Goal: Information Seeking & Learning: Learn about a topic

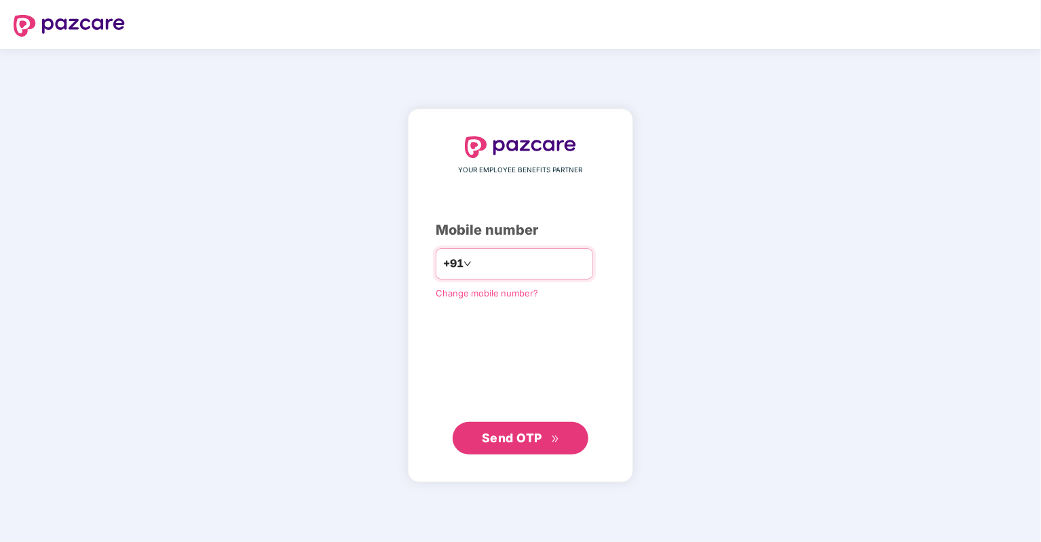
click at [480, 260] on input "number" at bounding box center [529, 264] width 111 height 22
type input "**********"
click at [504, 438] on span "Send OTP" at bounding box center [512, 437] width 60 height 14
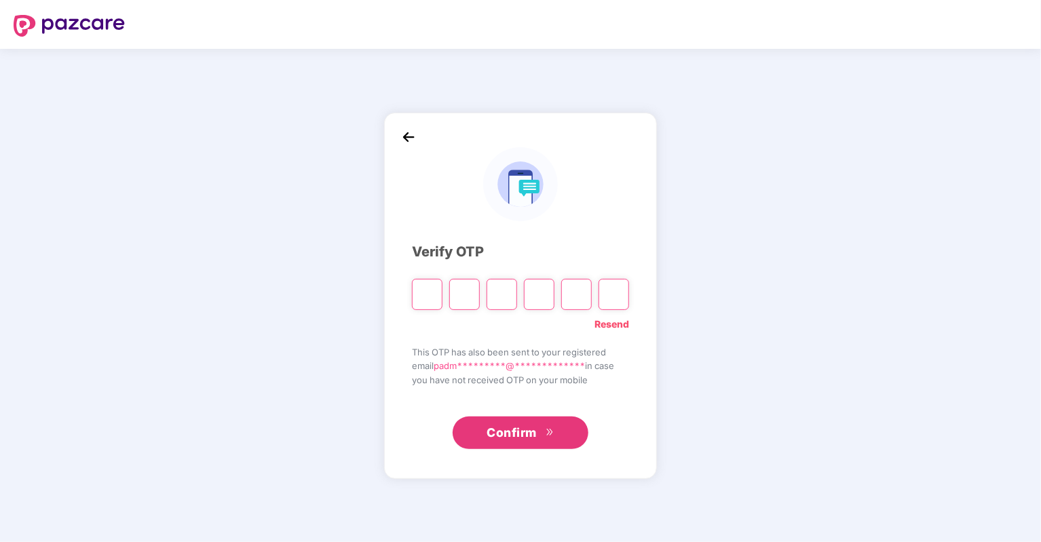
type input "*"
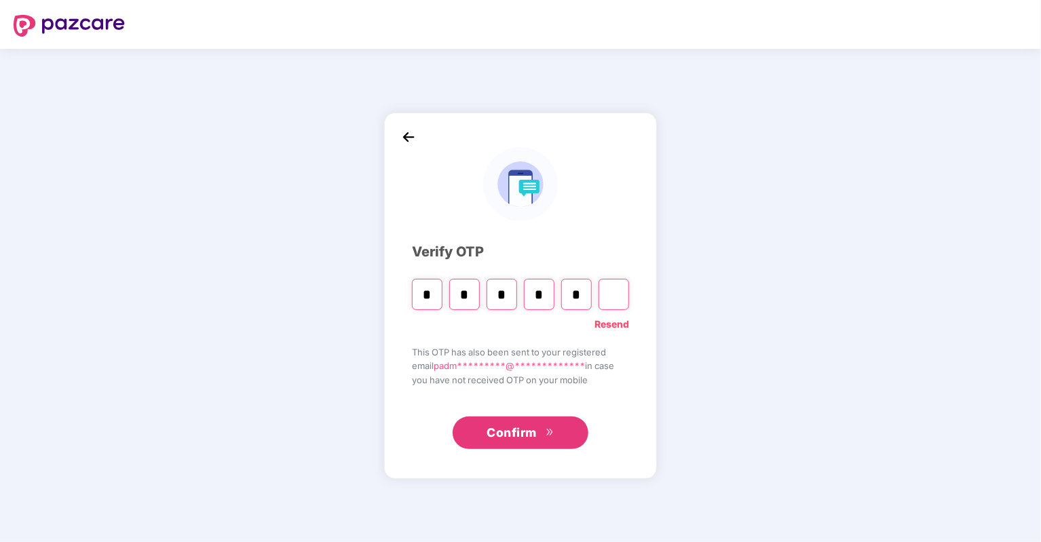
type input "*"
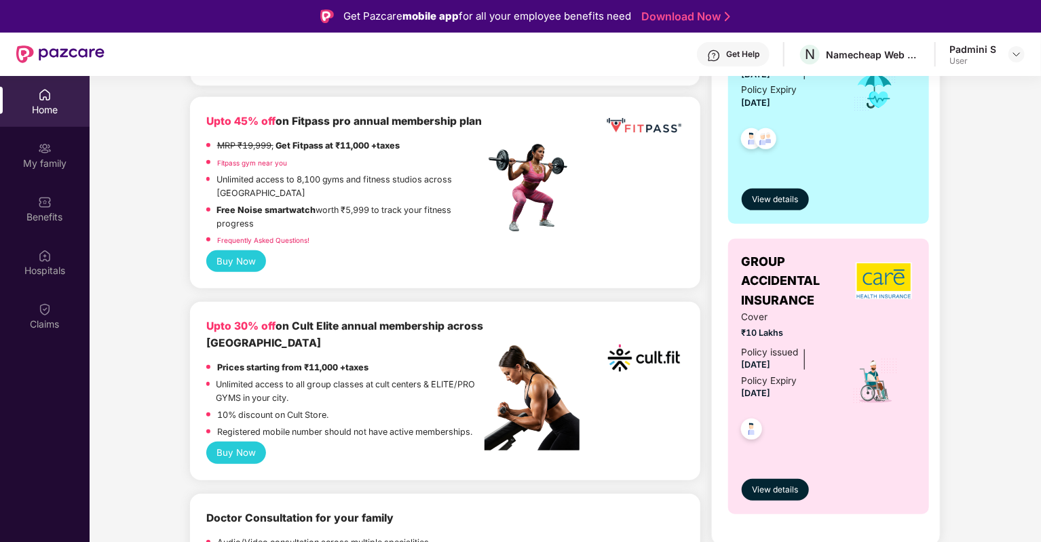
scroll to position [407, 0]
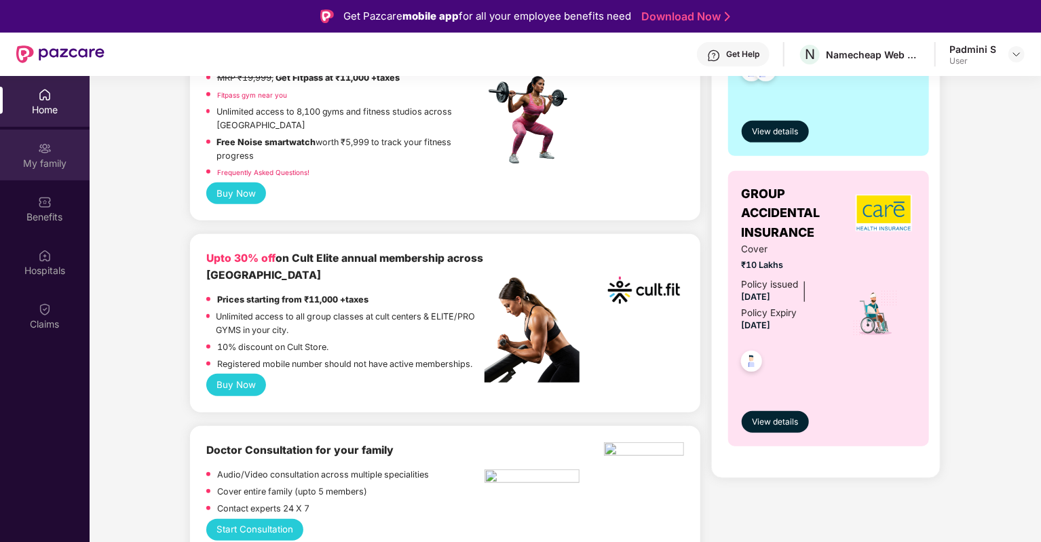
click at [48, 158] on div "My family" at bounding box center [45, 164] width 90 height 14
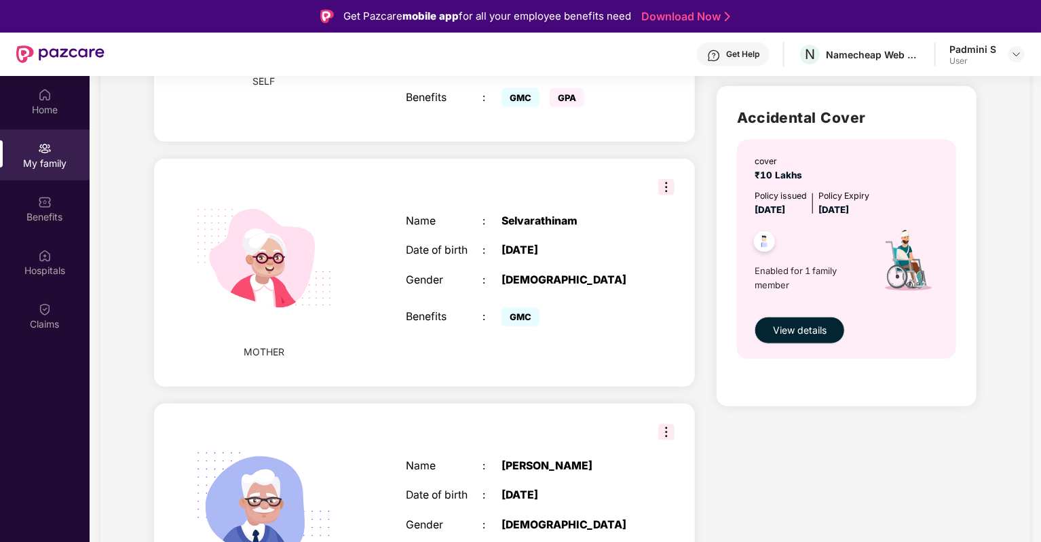
scroll to position [491, 0]
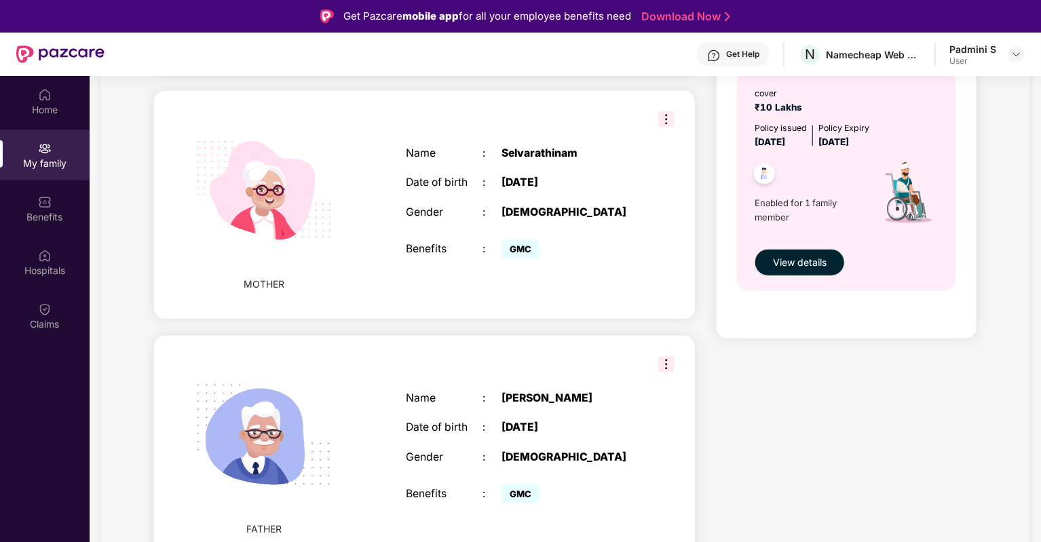
click at [663, 122] on img at bounding box center [666, 119] width 16 height 16
click at [1017, 62] on div at bounding box center [1016, 54] width 16 height 16
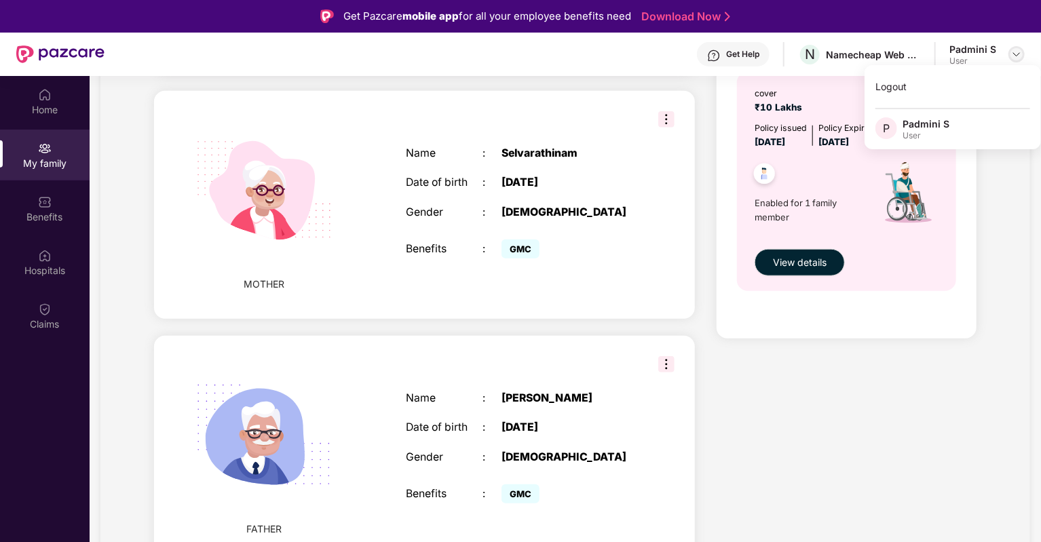
click at [1017, 62] on div at bounding box center [1016, 54] width 16 height 16
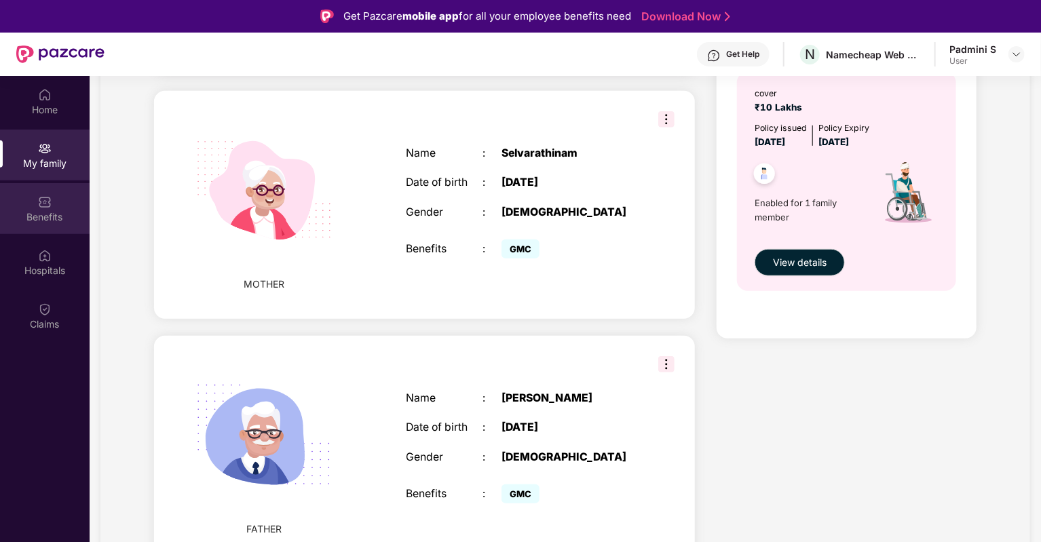
click at [45, 216] on div "Benefits" at bounding box center [45, 217] width 90 height 14
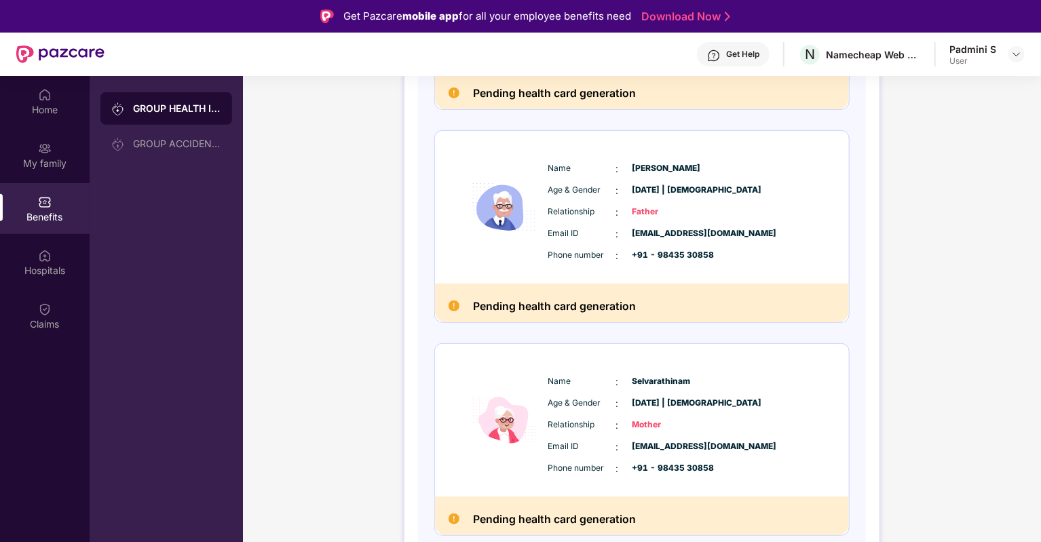
scroll to position [79, 0]
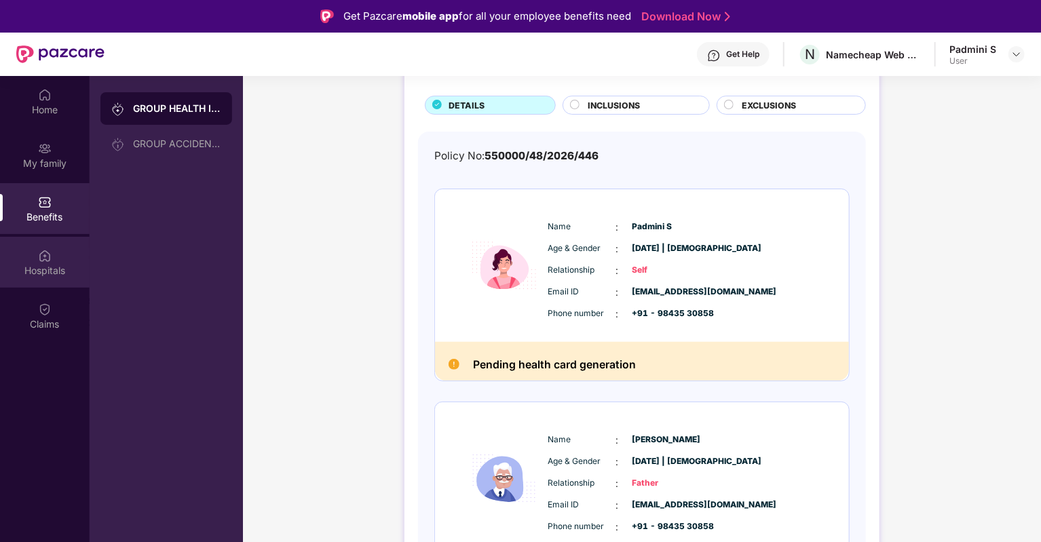
click at [19, 259] on div "Hospitals" at bounding box center [45, 262] width 90 height 51
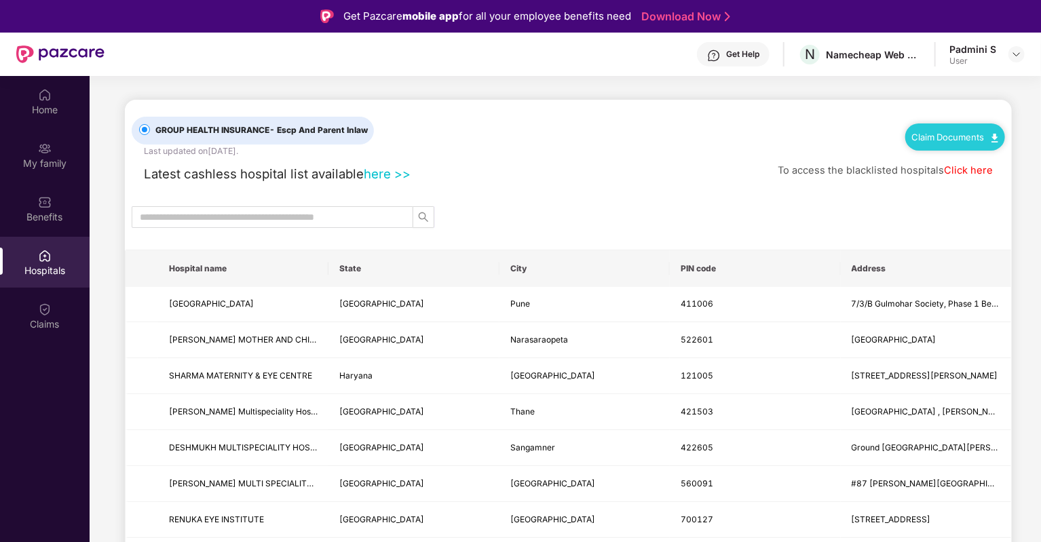
click at [368, 214] on input "text" at bounding box center [267, 217] width 254 height 15
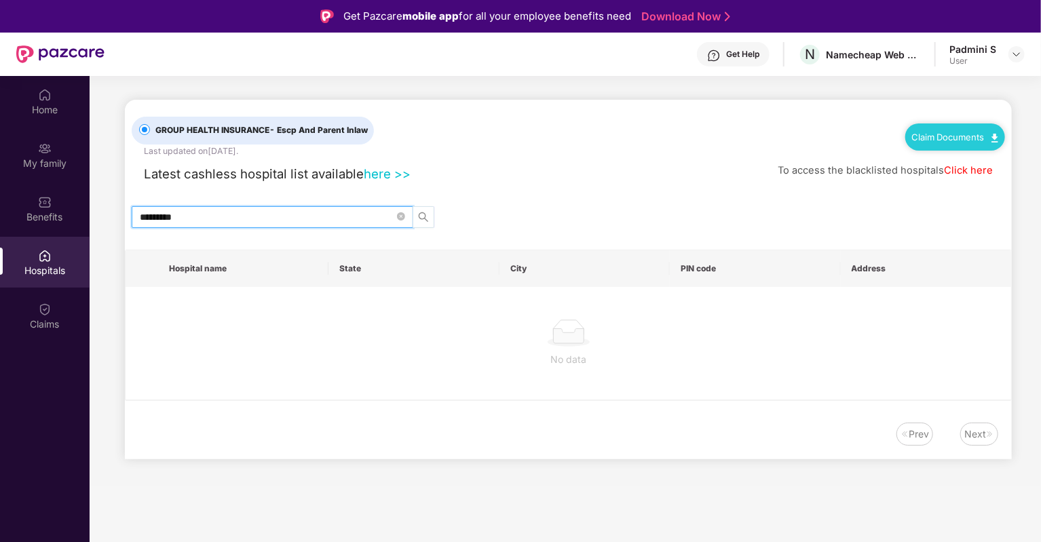
click at [426, 212] on icon "search" at bounding box center [423, 217] width 11 height 11
click at [247, 210] on input "*********" at bounding box center [267, 217] width 254 height 15
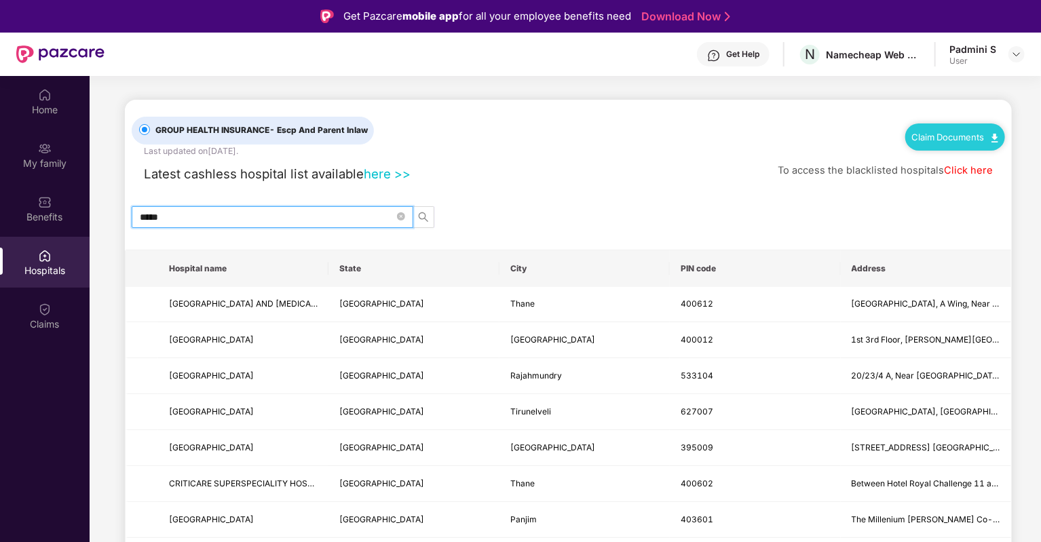
click at [331, 218] on input "*****" at bounding box center [267, 217] width 254 height 15
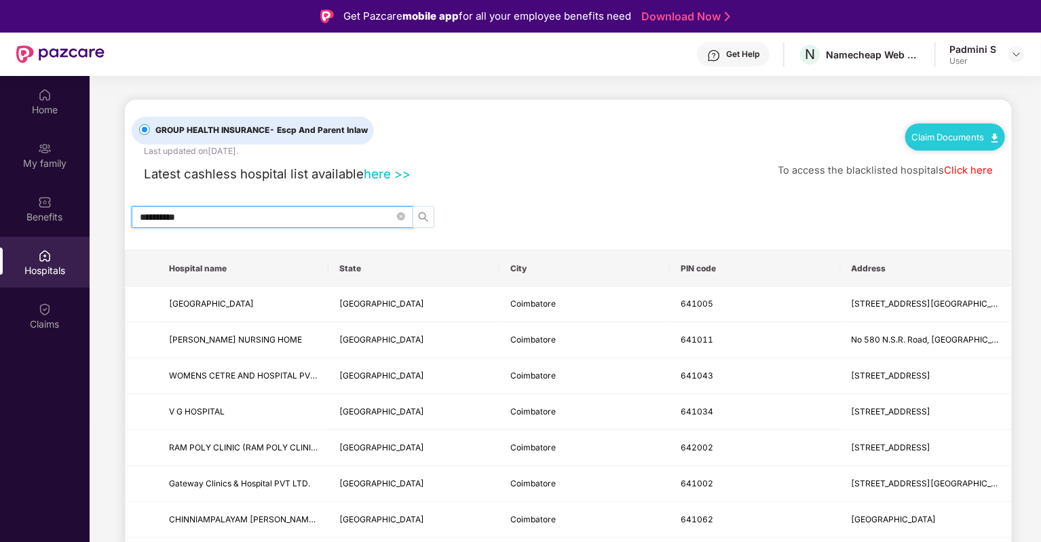
click at [428, 217] on icon "search" at bounding box center [423, 217] width 11 height 11
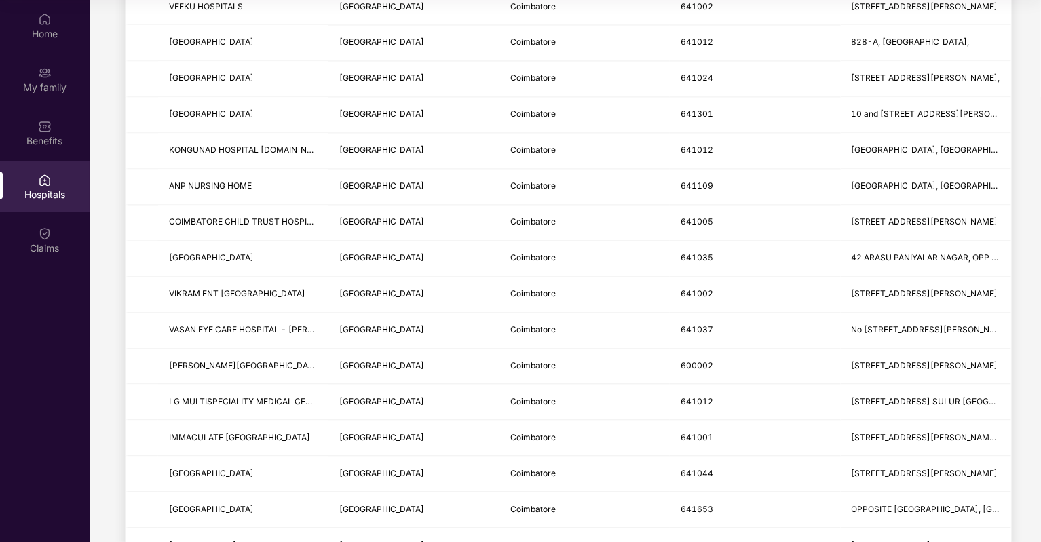
scroll to position [1543, 0]
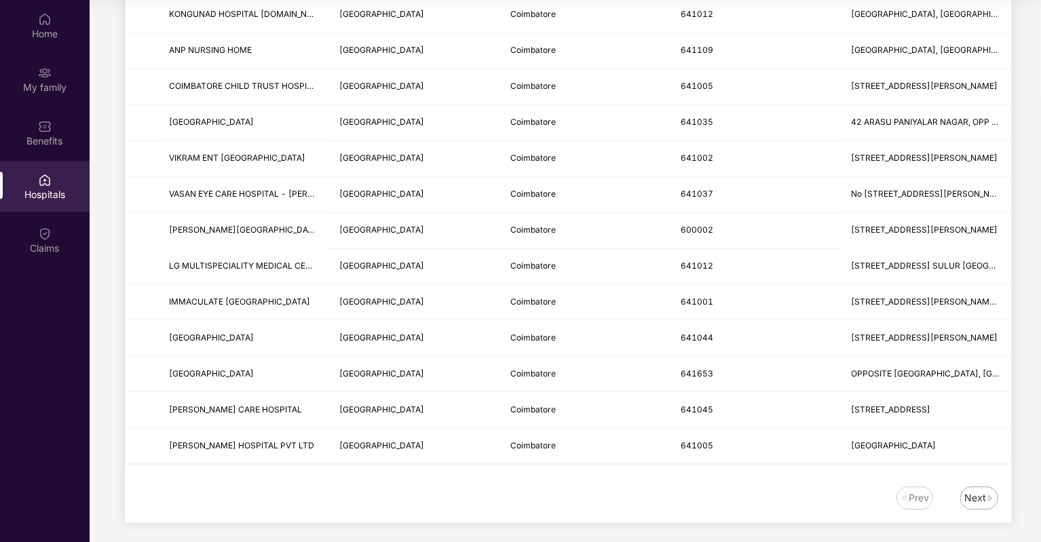
type input "**********"
click at [982, 492] on div "Next" at bounding box center [975, 497] width 22 height 15
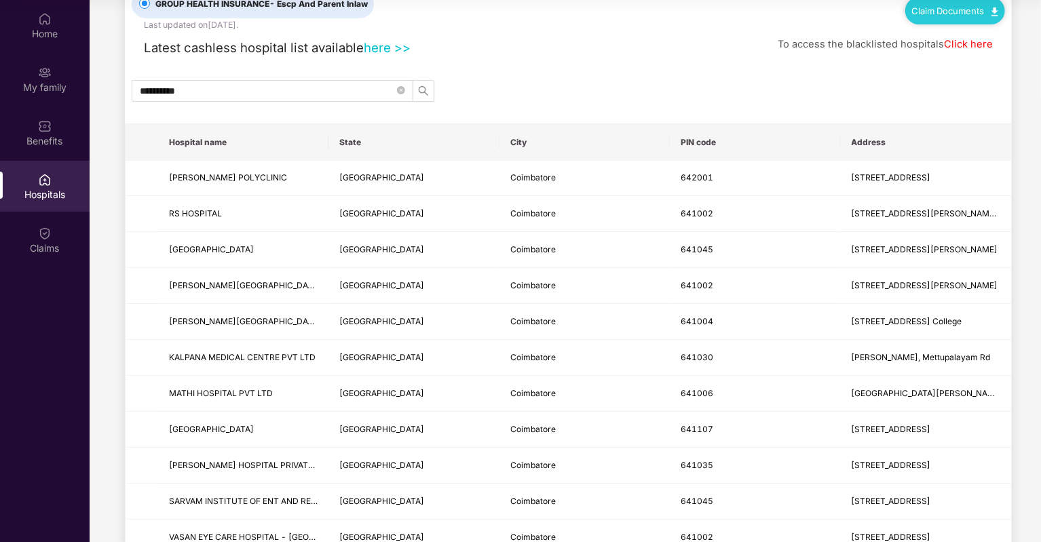
scroll to position [0, 0]
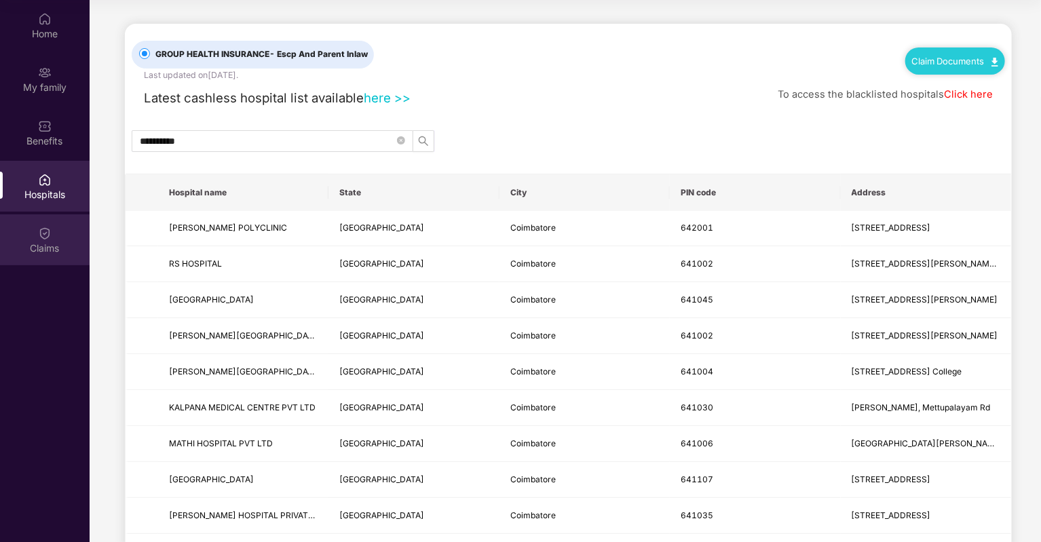
click at [45, 251] on div "Claims" at bounding box center [45, 249] width 90 height 14
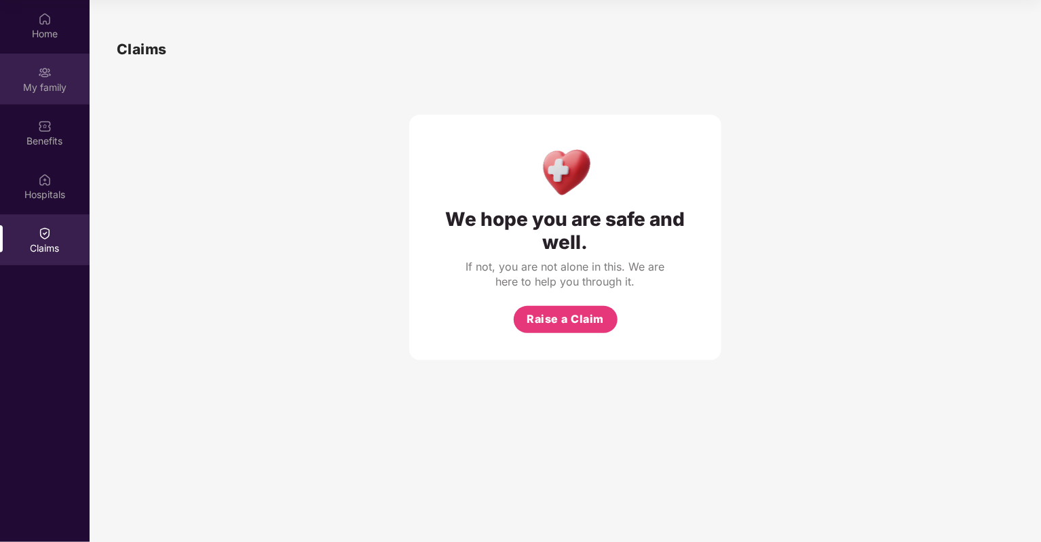
click at [38, 89] on div "My family" at bounding box center [45, 88] width 90 height 14
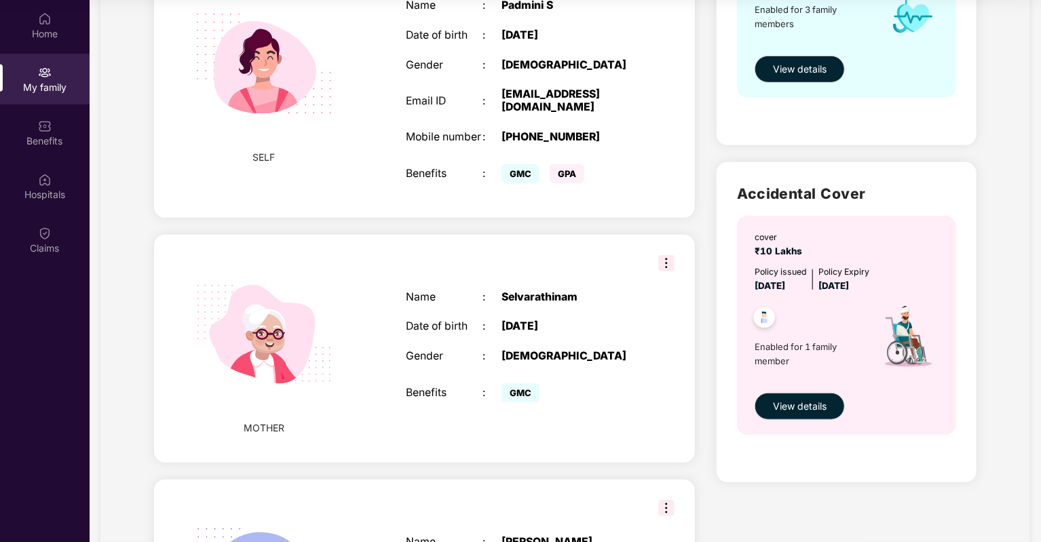
scroll to position [204, 0]
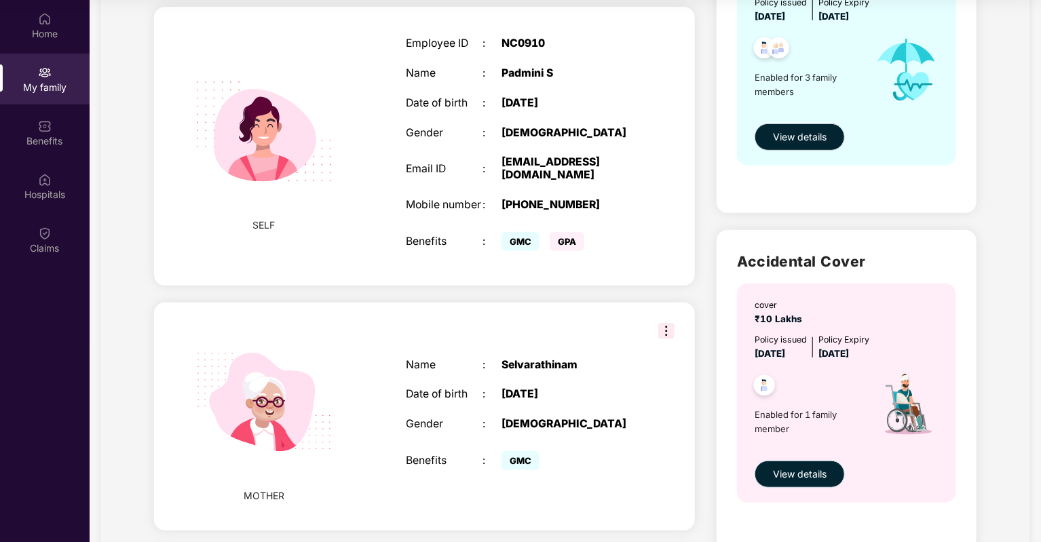
click at [808, 469] on span "View details" at bounding box center [800, 474] width 54 height 15
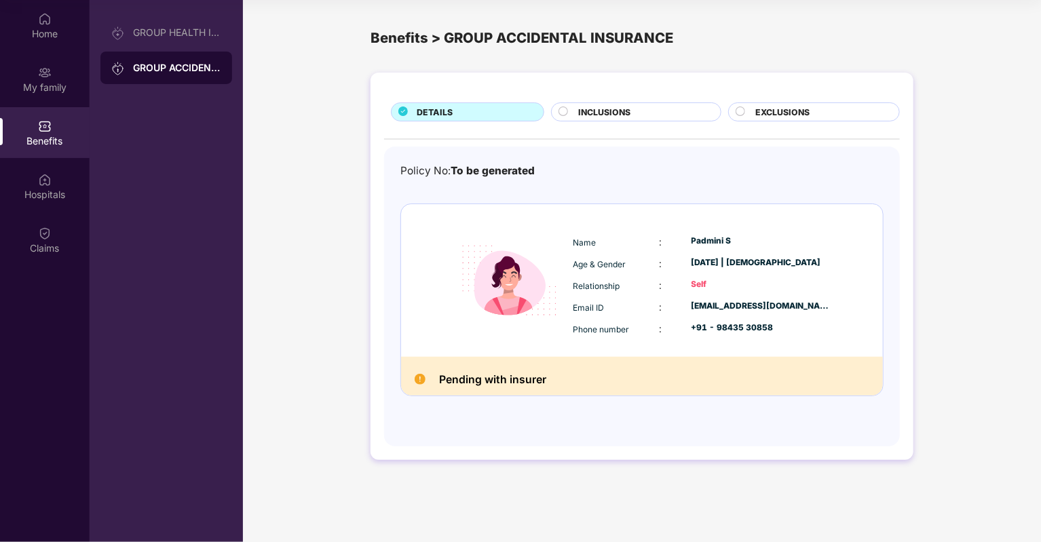
click at [621, 108] on span "INCLUSIONS" at bounding box center [604, 112] width 52 height 13
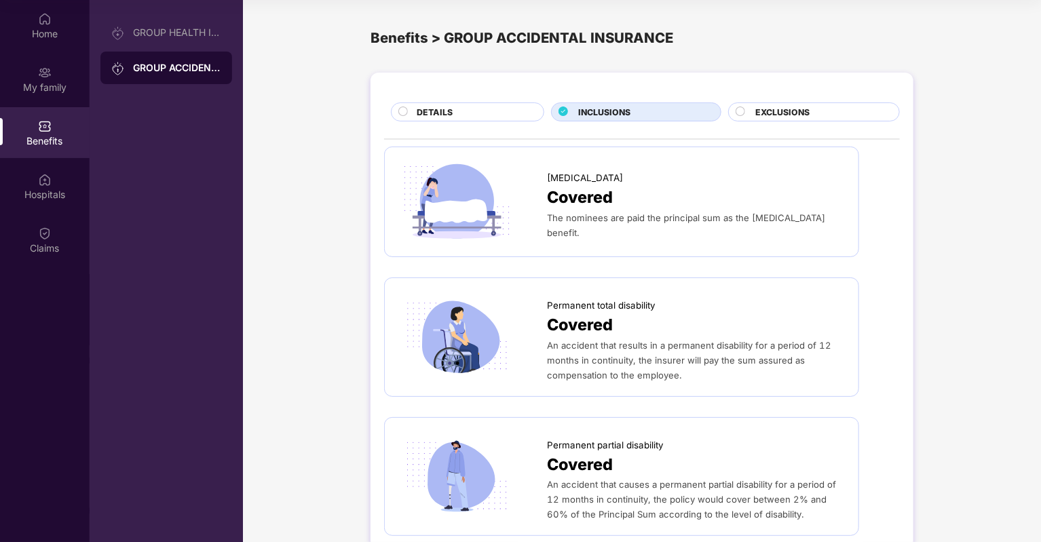
scroll to position [47, 0]
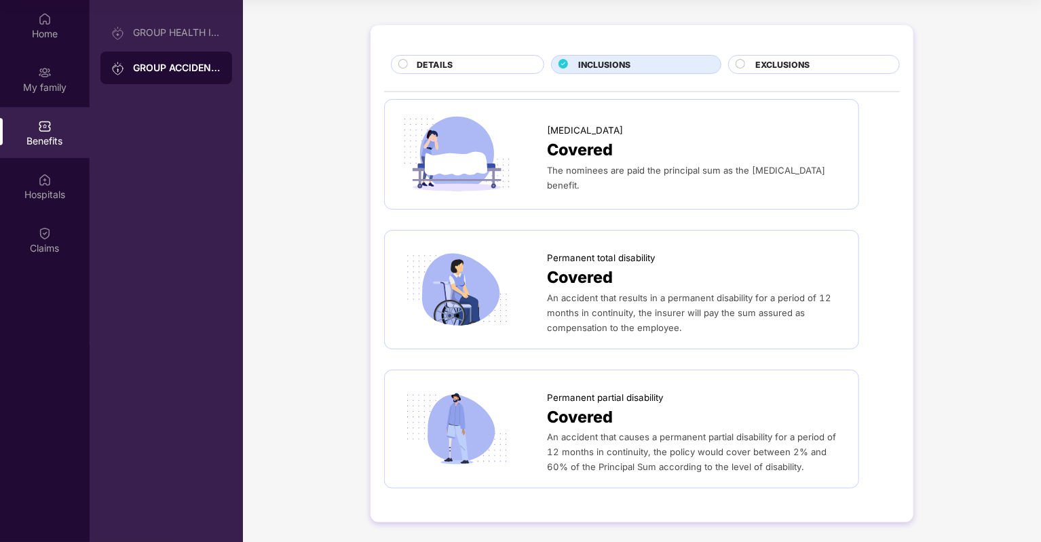
click at [684, 141] on div "Covered" at bounding box center [696, 150] width 298 height 25
click at [691, 182] on div "The nominees are paid the principal sum as the accidental death benefit." at bounding box center [696, 178] width 298 height 30
click at [697, 180] on div "The nominees are paid the principal sum as the accidental death benefit." at bounding box center [696, 178] width 298 height 30
click at [697, 179] on div "The nominees are paid the principal sum as the accidental death benefit." at bounding box center [696, 178] width 298 height 30
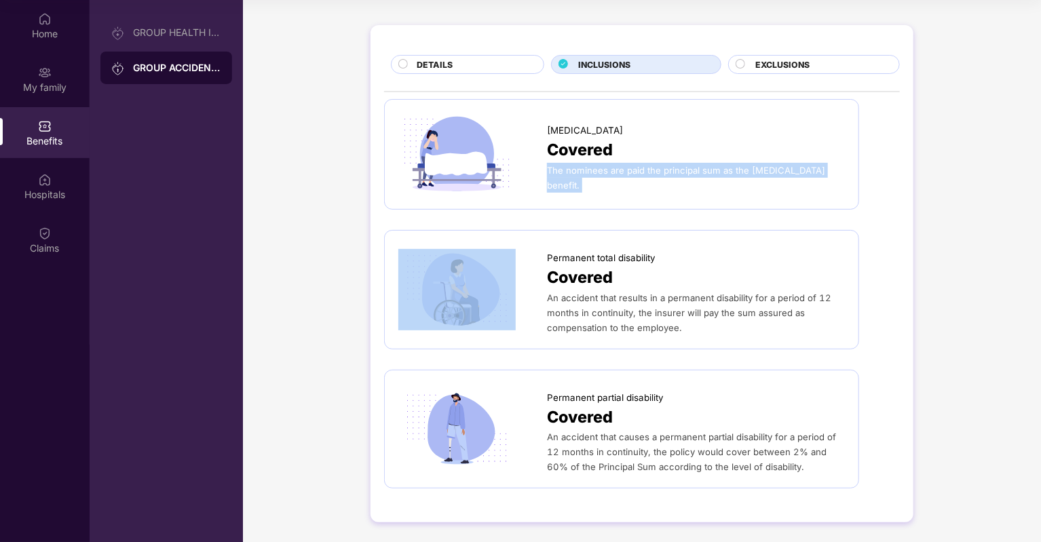
click at [697, 179] on div "The nominees are paid the principal sum as the accidental death benefit." at bounding box center [696, 178] width 298 height 30
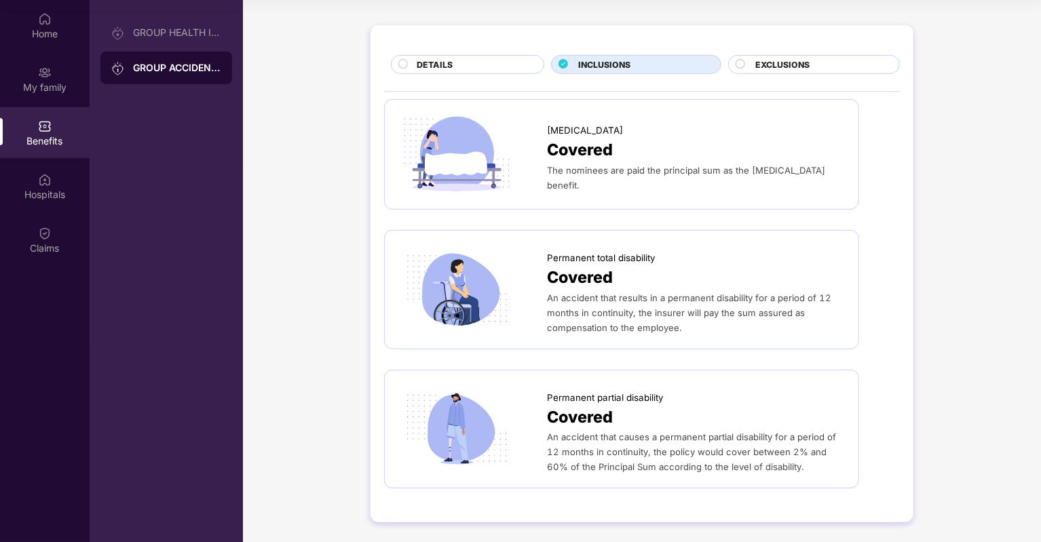
click at [695, 228] on div "Accidental death Covered The nominees are paid the principal sum as the acciden…" at bounding box center [642, 293] width 516 height 389
click at [691, 279] on div "Covered" at bounding box center [696, 277] width 298 height 25
click at [689, 305] on div "An accident that results in a permanent disability for a period of 12 months in…" at bounding box center [696, 312] width 298 height 45
click at [446, 59] on span "DETAILS" at bounding box center [435, 64] width 36 height 13
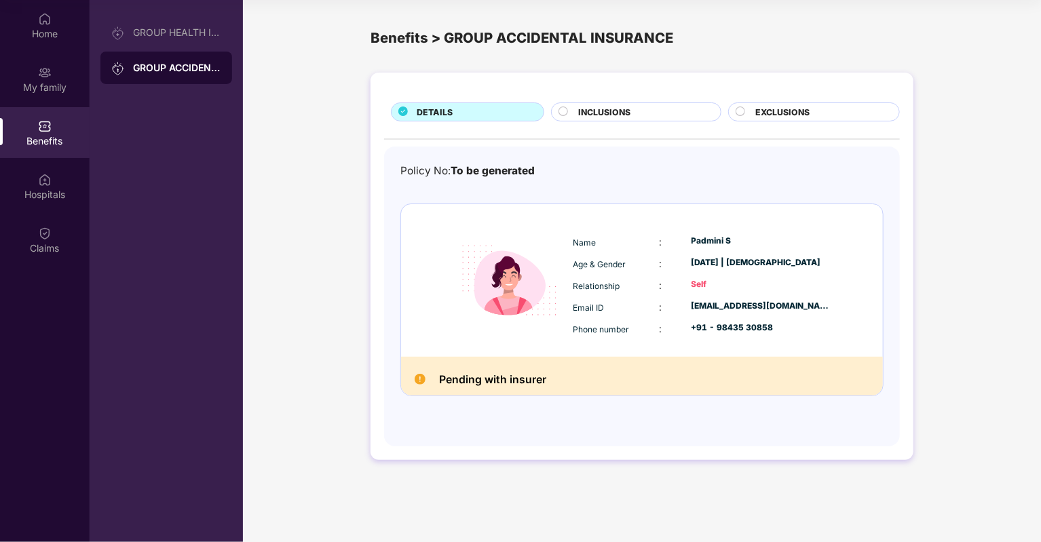
scroll to position [0, 0]
click at [45, 83] on div "My family" at bounding box center [45, 88] width 90 height 14
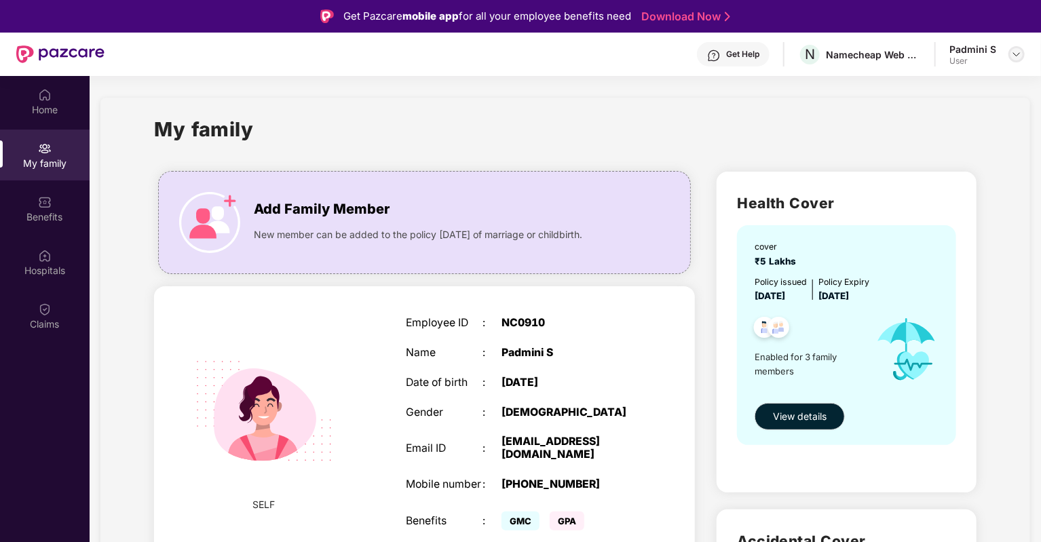
click at [1011, 58] on img at bounding box center [1016, 54] width 11 height 11
click at [905, 93] on div "Logout" at bounding box center [952, 86] width 176 height 26
